Goal: Find specific page/section: Find specific page/section

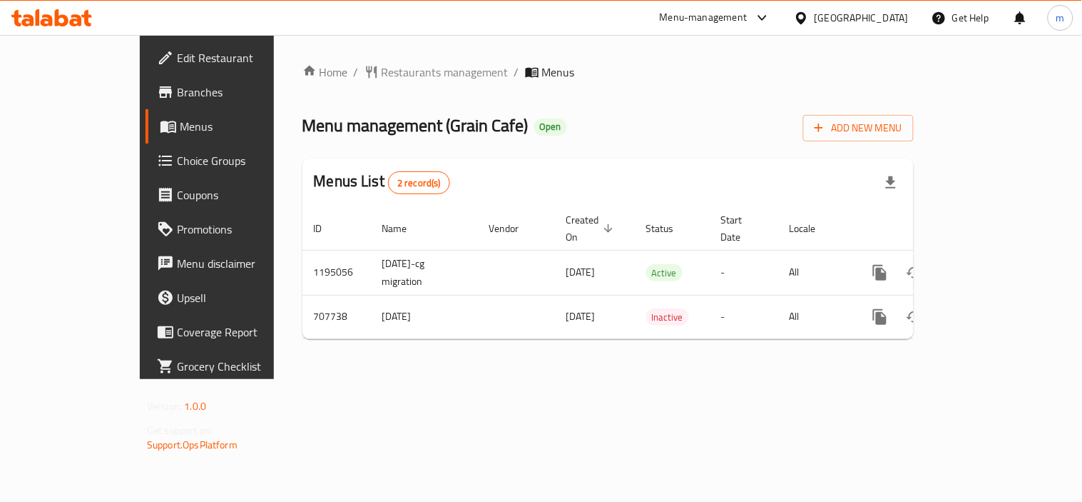
click at [56, 19] on icon at bounding box center [62, 17] width 14 height 17
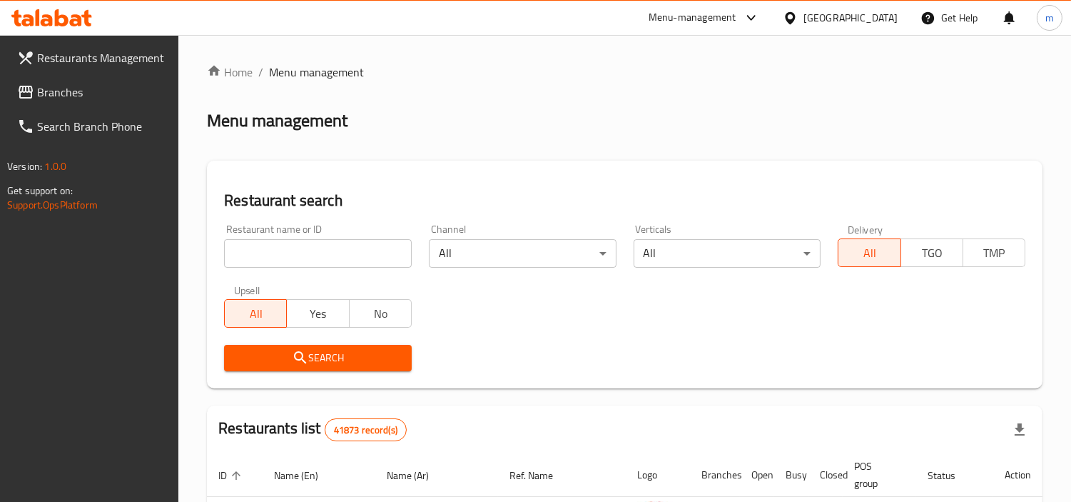
click at [81, 98] on span "Branches" at bounding box center [102, 91] width 131 height 17
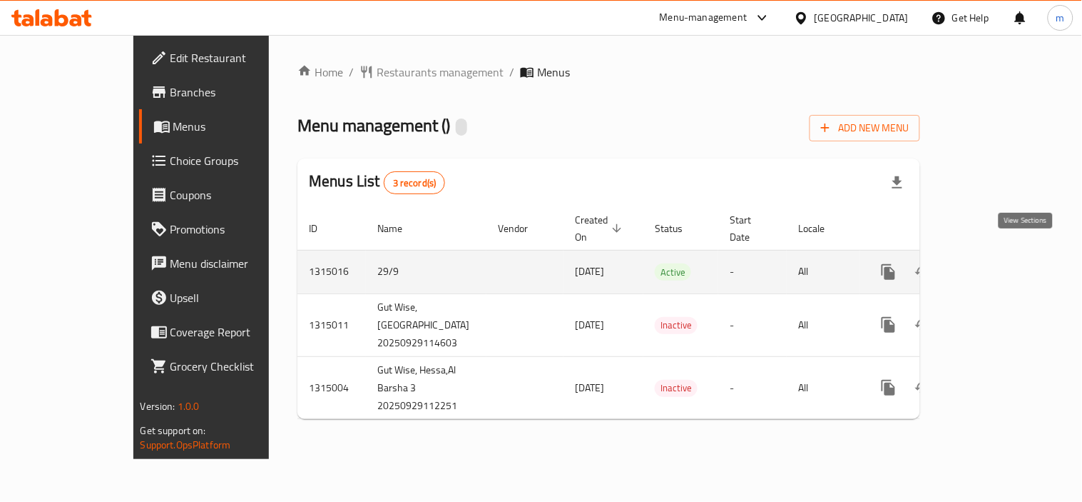
click at [998, 265] on icon "enhanced table" at bounding box center [991, 271] width 13 height 13
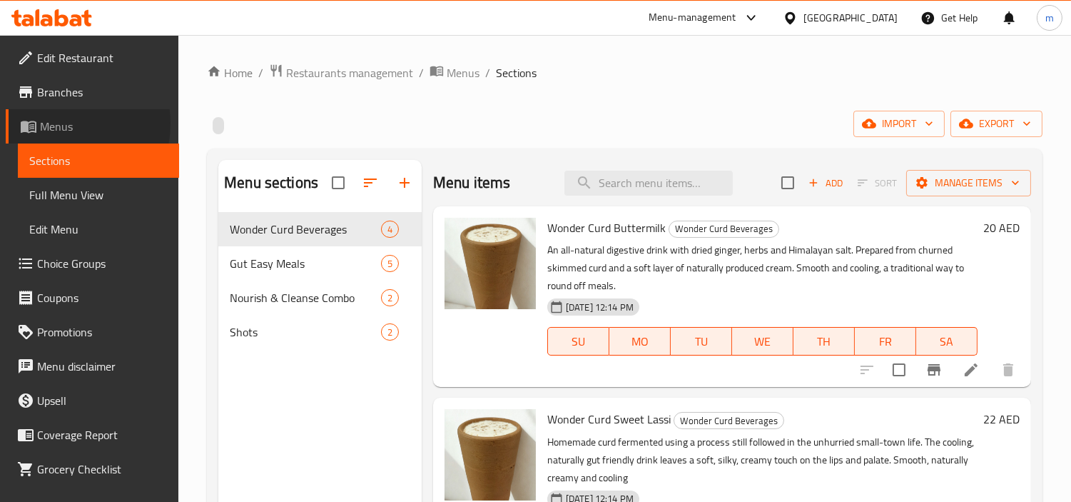
click at [58, 123] on span "Menus" at bounding box center [104, 126] width 128 height 17
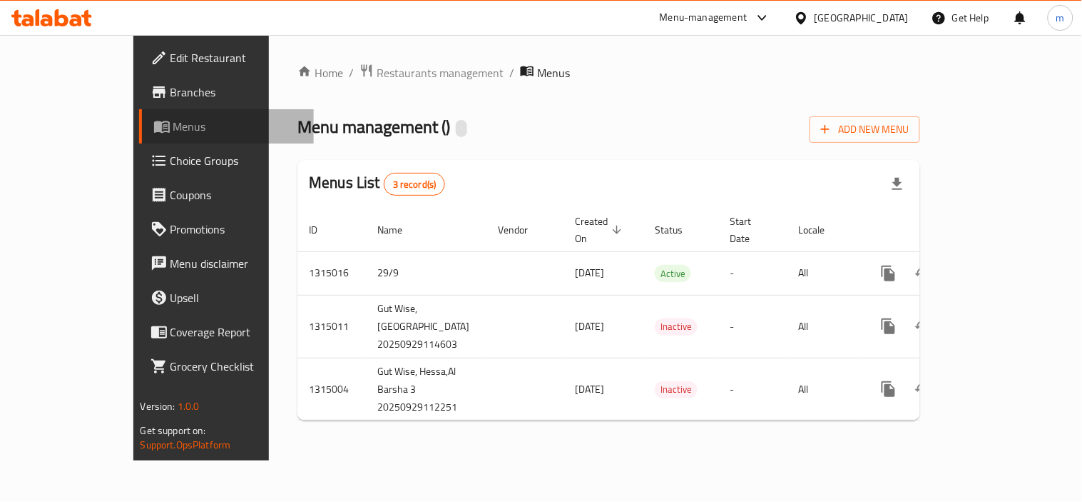
click at [173, 126] on span "Menus" at bounding box center [237, 126] width 129 height 17
click at [173, 118] on span "Menus" at bounding box center [237, 126] width 129 height 17
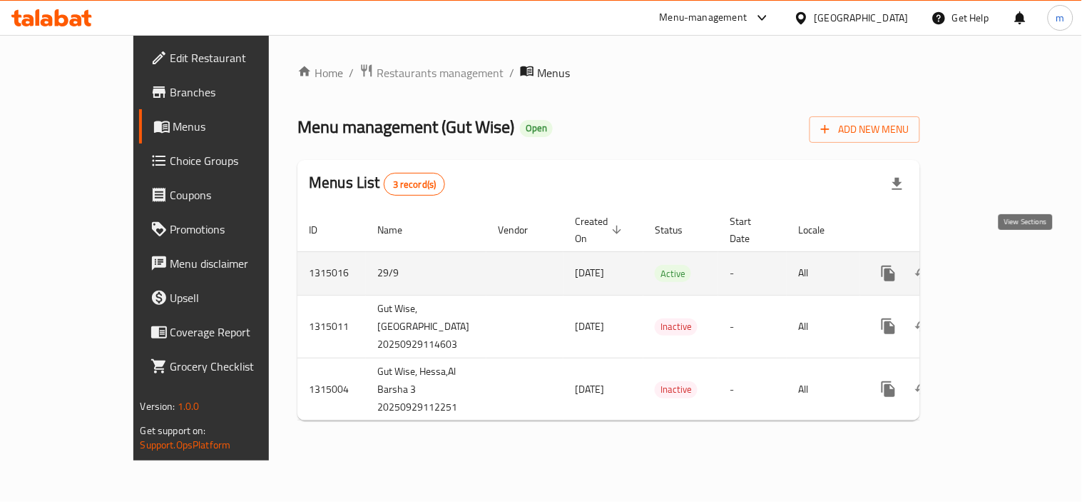
click at [998, 267] on icon "enhanced table" at bounding box center [991, 273] width 13 height 13
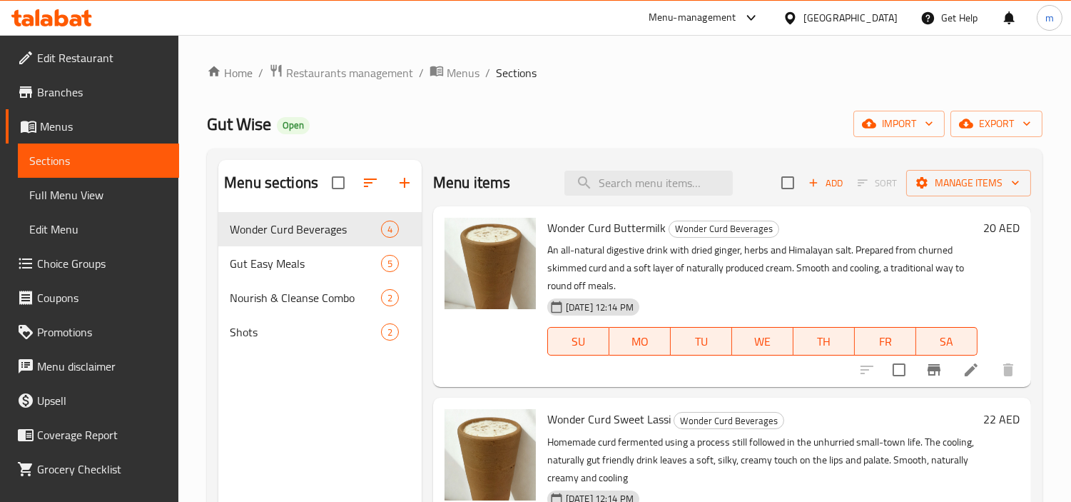
click at [46, 114] on link "Menus" at bounding box center [92, 126] width 173 height 34
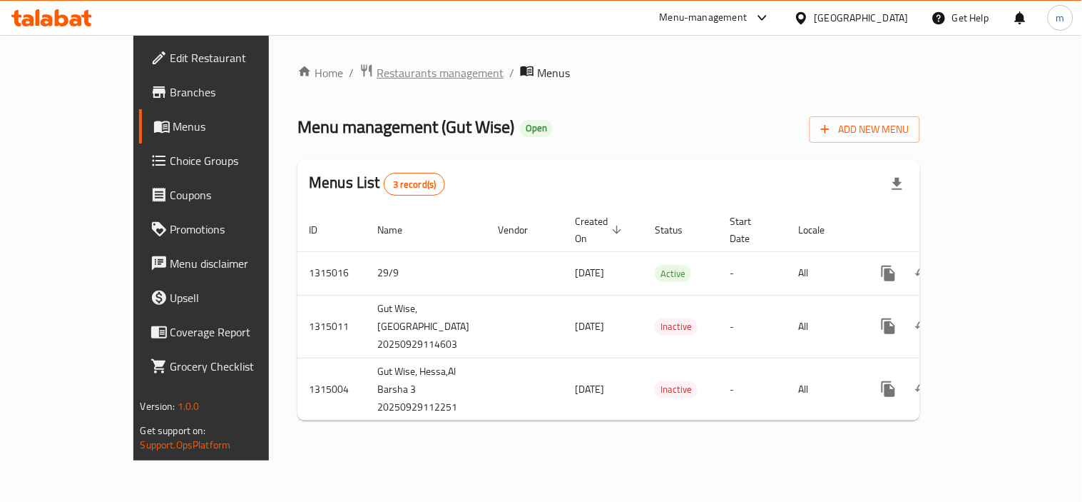
click at [377, 68] on span "Restaurants management" at bounding box center [440, 72] width 127 height 17
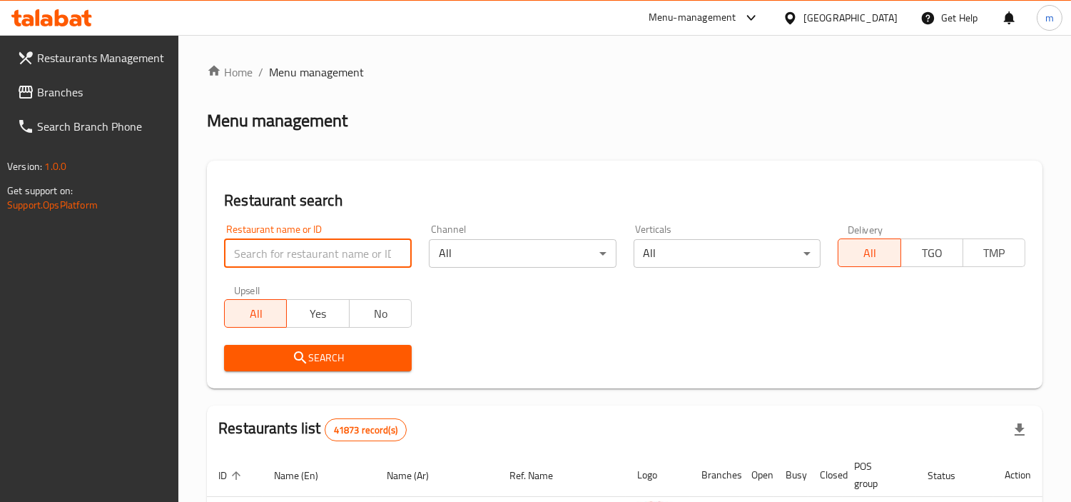
click at [283, 251] on input "search" at bounding box center [318, 253] width 188 height 29
paste input "707142"
type input "707142"
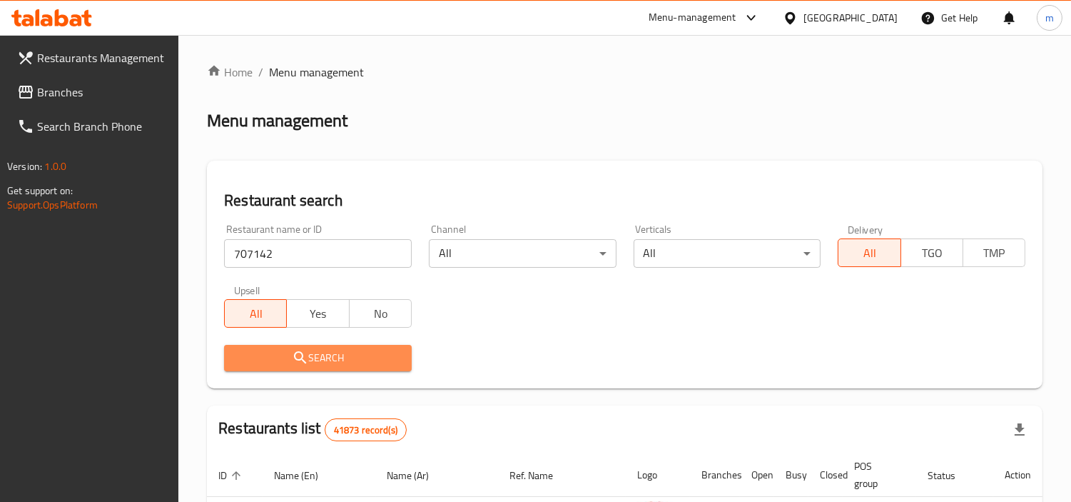
click at [282, 354] on span "Search" at bounding box center [317, 358] width 165 height 18
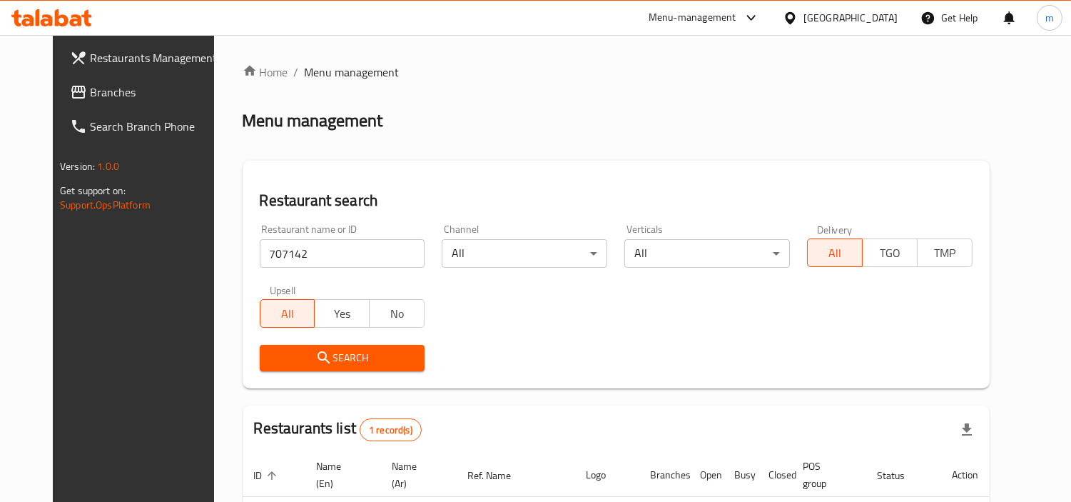
click at [846, 19] on div "United Arab Emirates" at bounding box center [850, 18] width 94 height 16
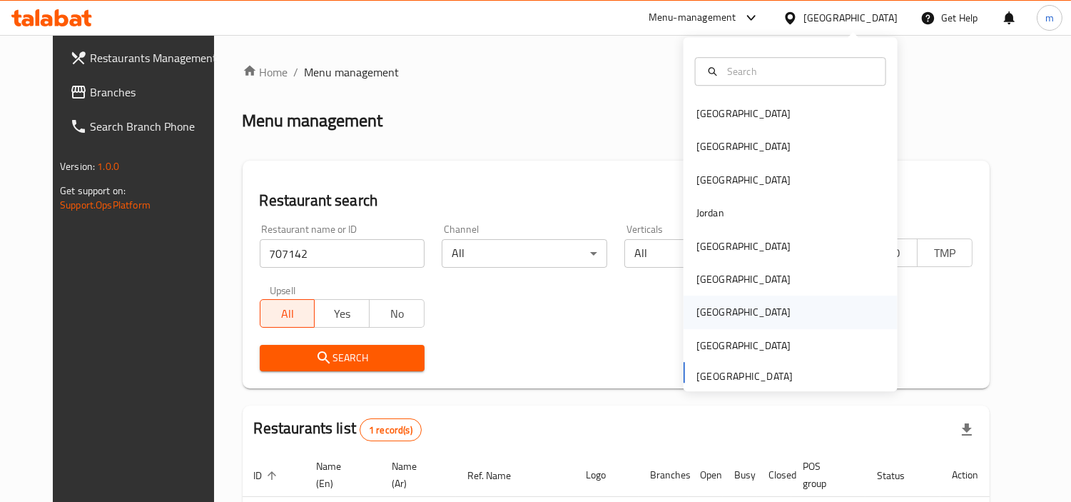
click at [708, 309] on div "[GEOGRAPHIC_DATA]" at bounding box center [743, 313] width 94 height 16
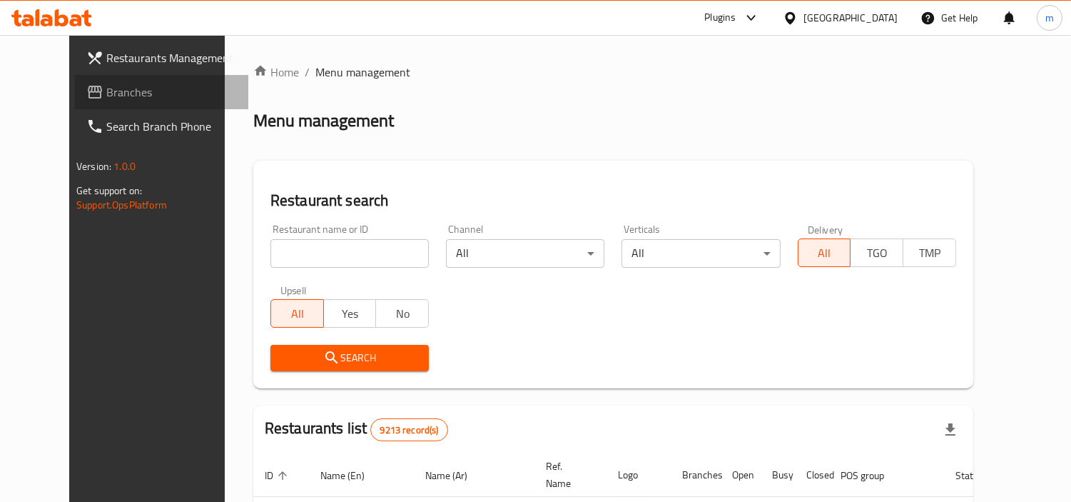
click at [106, 83] on span "Branches" at bounding box center [171, 91] width 131 height 17
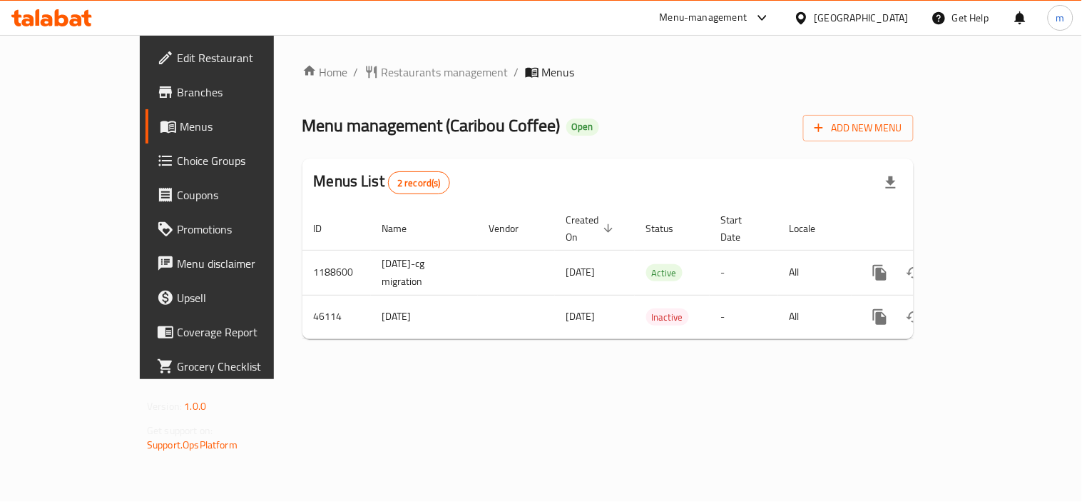
click at [66, 22] on icon at bounding box center [62, 17] width 14 height 17
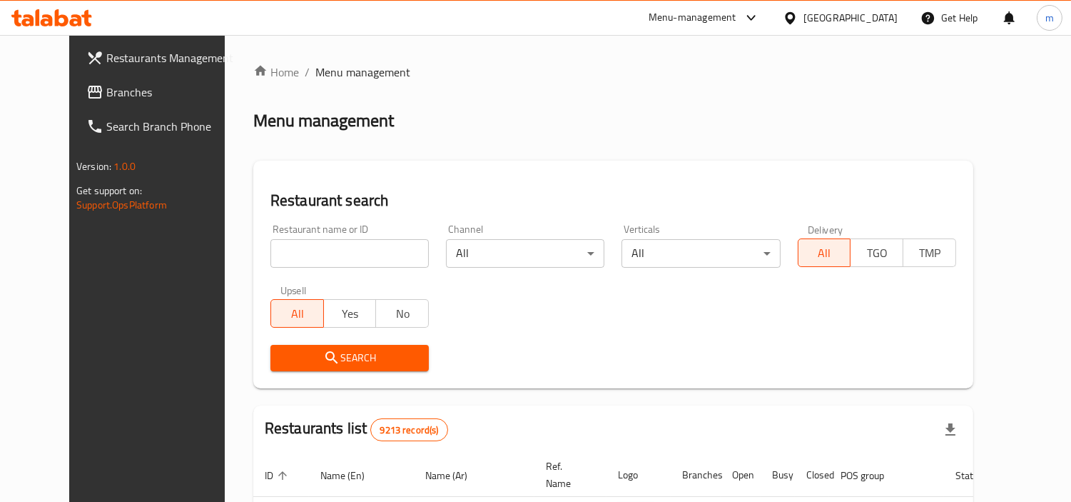
click at [106, 98] on span "Branches" at bounding box center [171, 91] width 131 height 17
